Goal: Go to known website: Access a specific website the user already knows

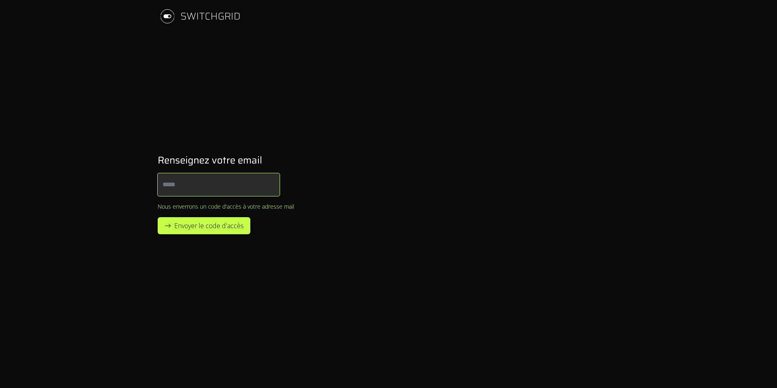
click at [269, 191] on input "Email" at bounding box center [219, 184] width 122 height 23
type input "**********"
click at [209, 227] on span "Envoyer le code d'accès" at bounding box center [208, 226] width 69 height 10
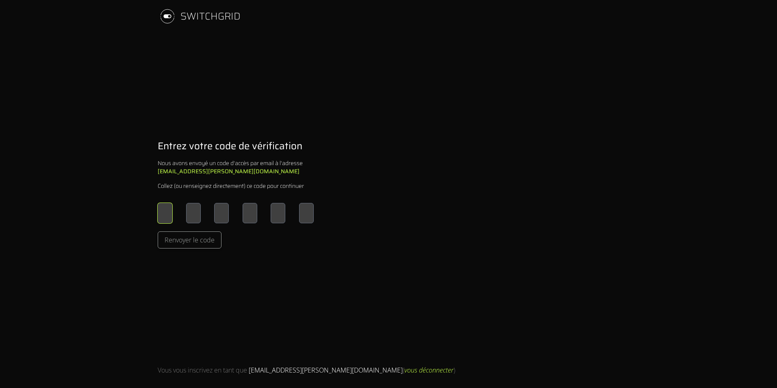
click at [160, 218] on input "Please enter OTP character 1" at bounding box center [165, 213] width 15 height 20
type input "*"
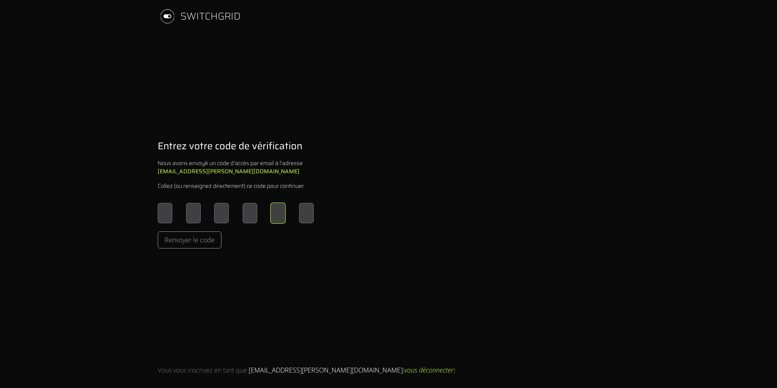
type input "*"
